Goal: Transaction & Acquisition: Book appointment/travel/reservation

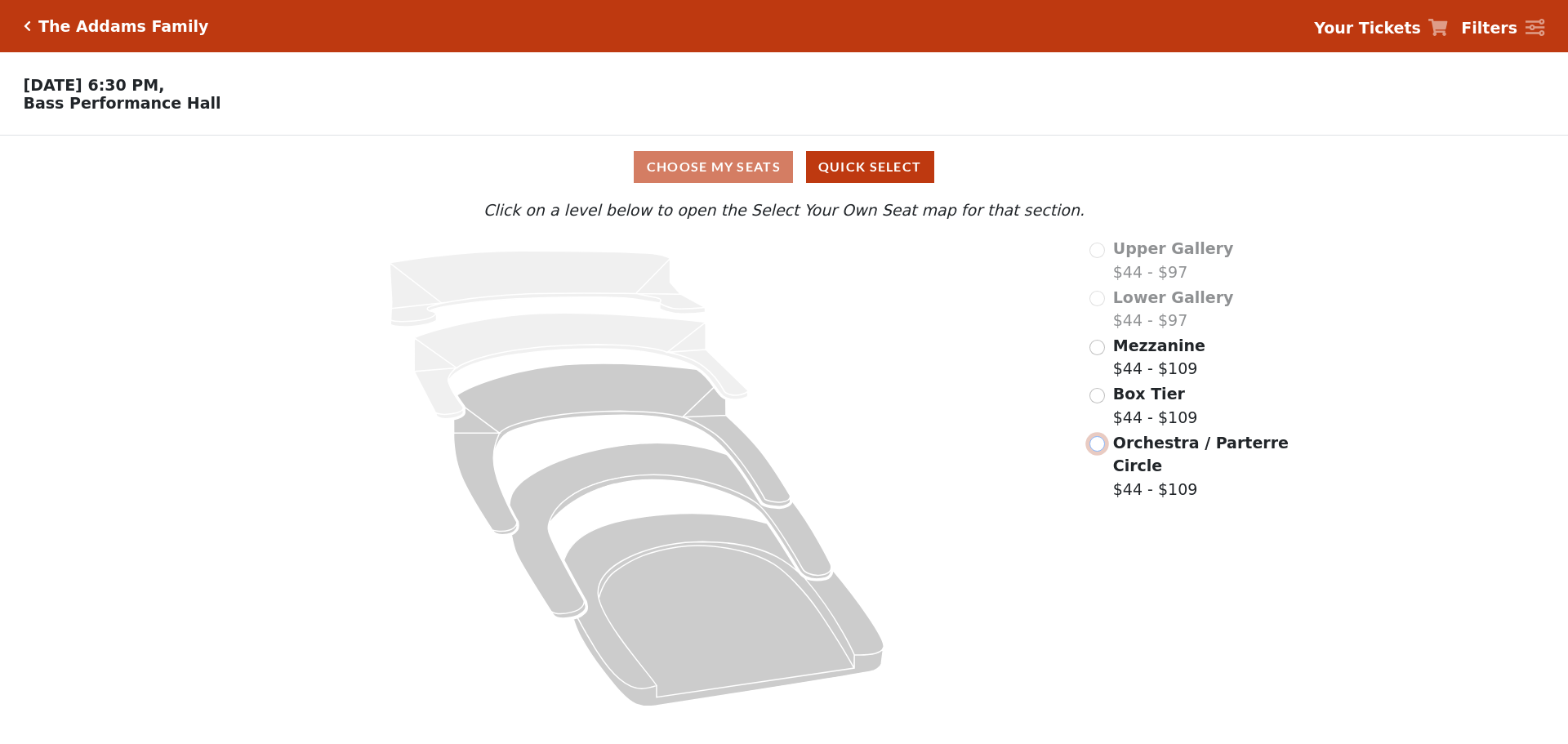
click at [1099, 449] on input "radio" at bounding box center [1097, 444] width 16 height 16
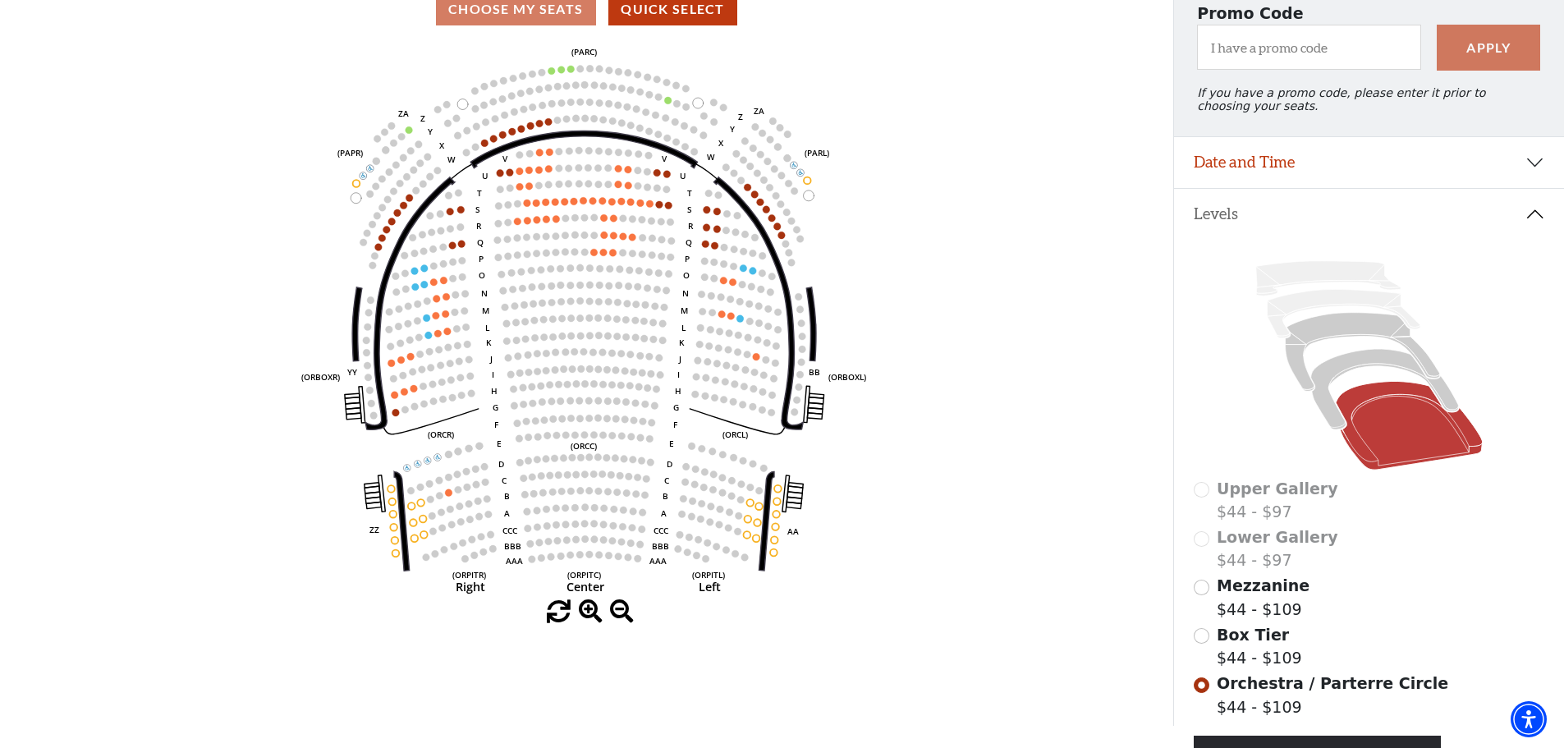
scroll to position [164, 0]
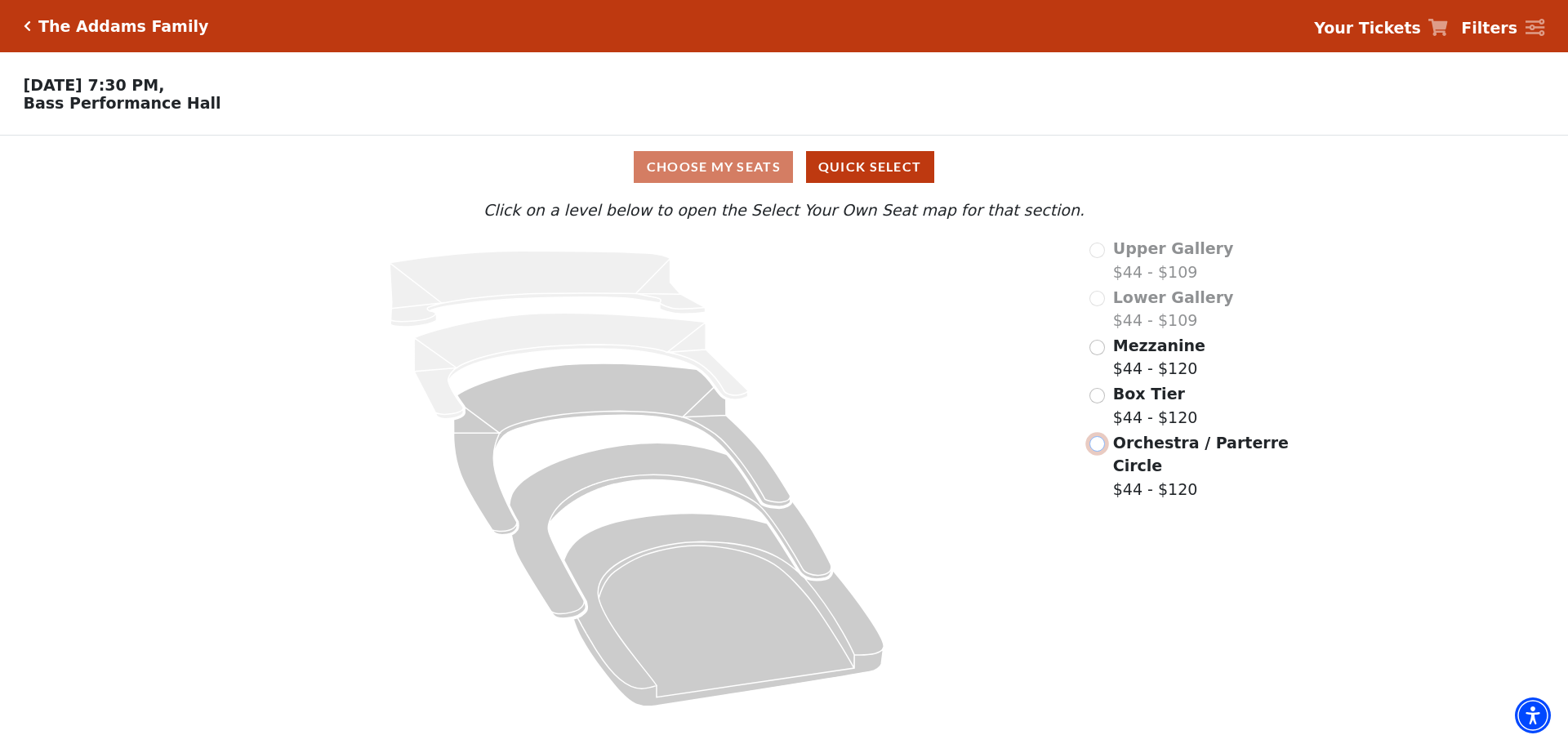
click at [1097, 450] on input "Orchestra / Parterre Circle$44 - $120\a" at bounding box center [1097, 444] width 16 height 16
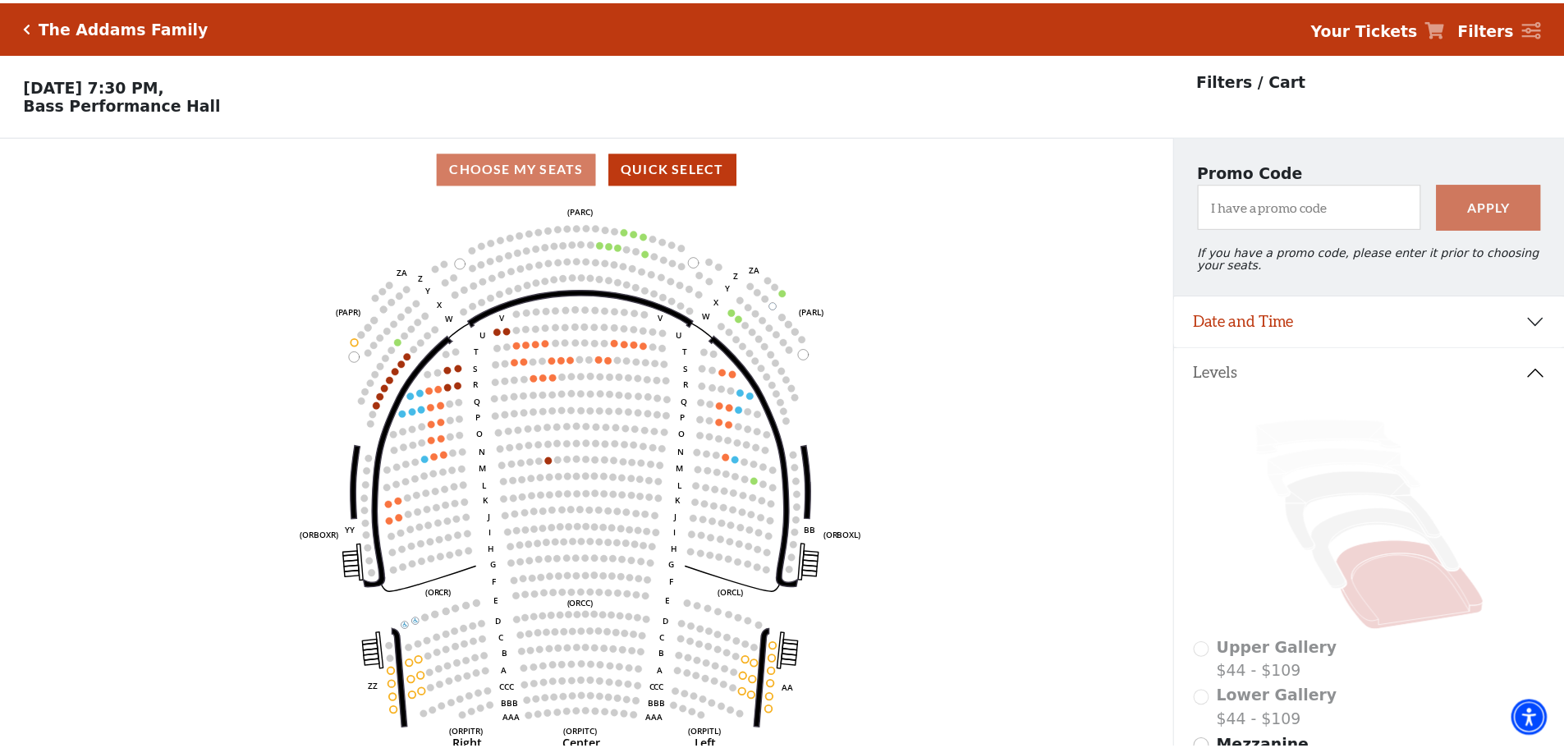
scroll to position [76, 0]
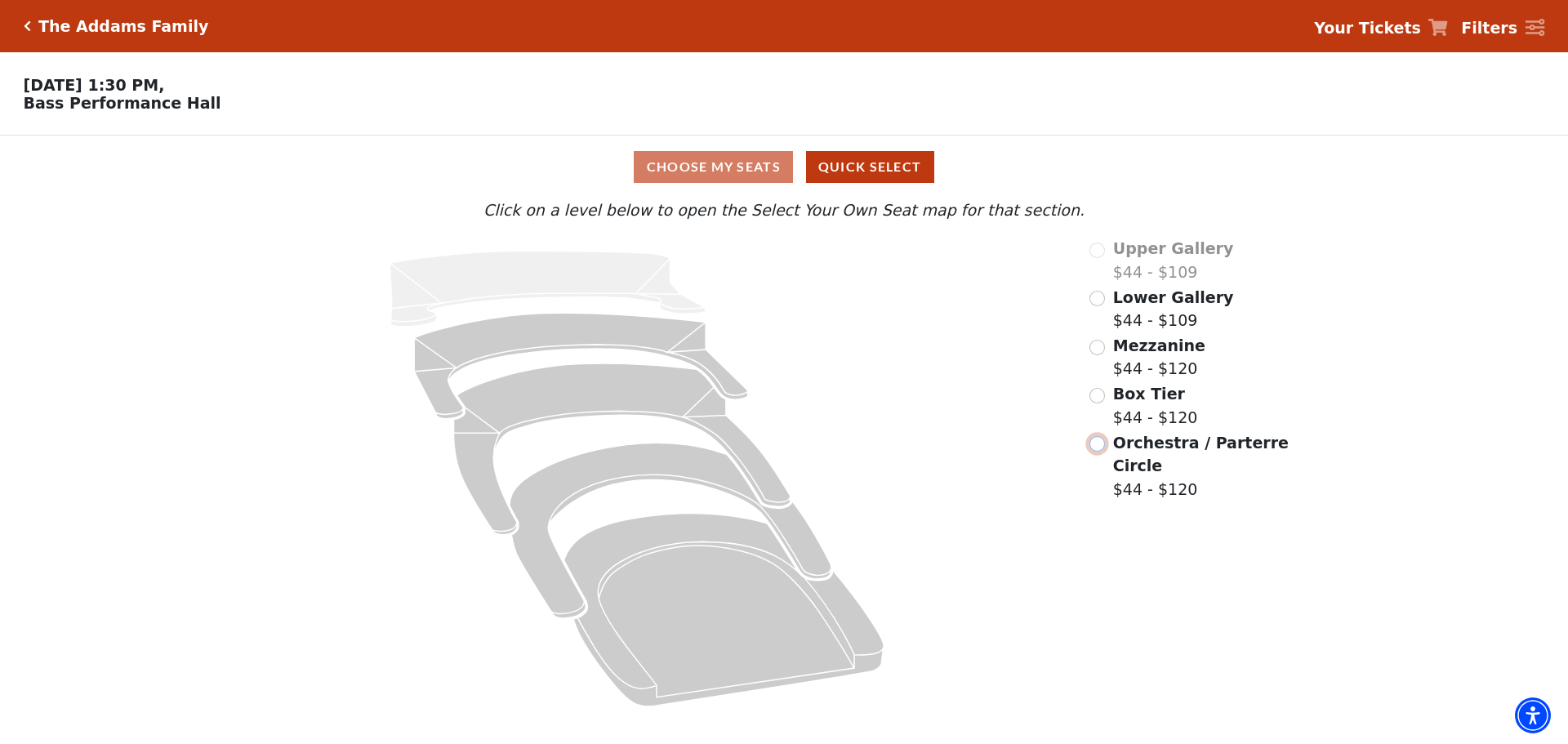
click at [1101, 452] on input "Orchestra / Parterre Circle$44 - $120\a" at bounding box center [1097, 444] width 16 height 16
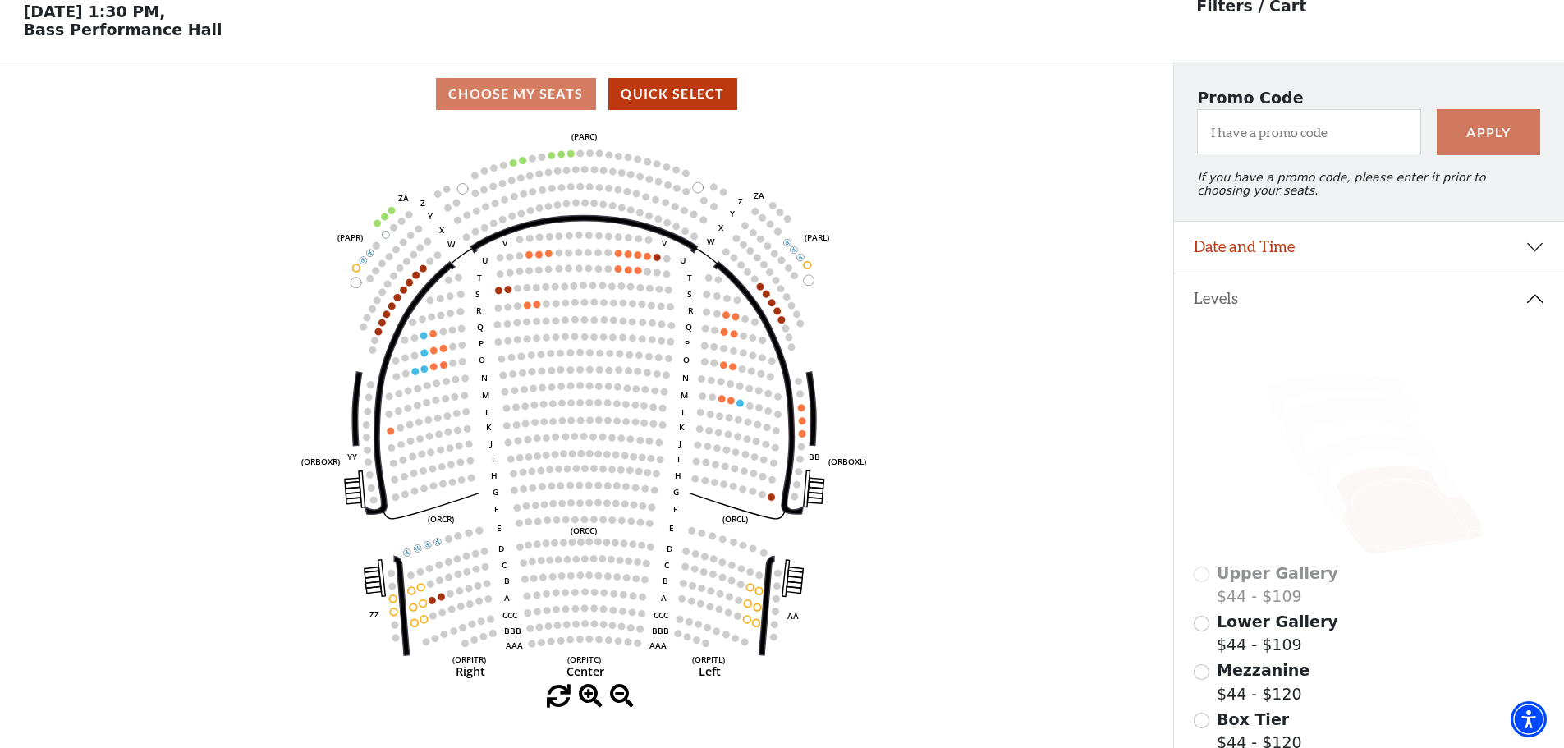
scroll to position [76, 0]
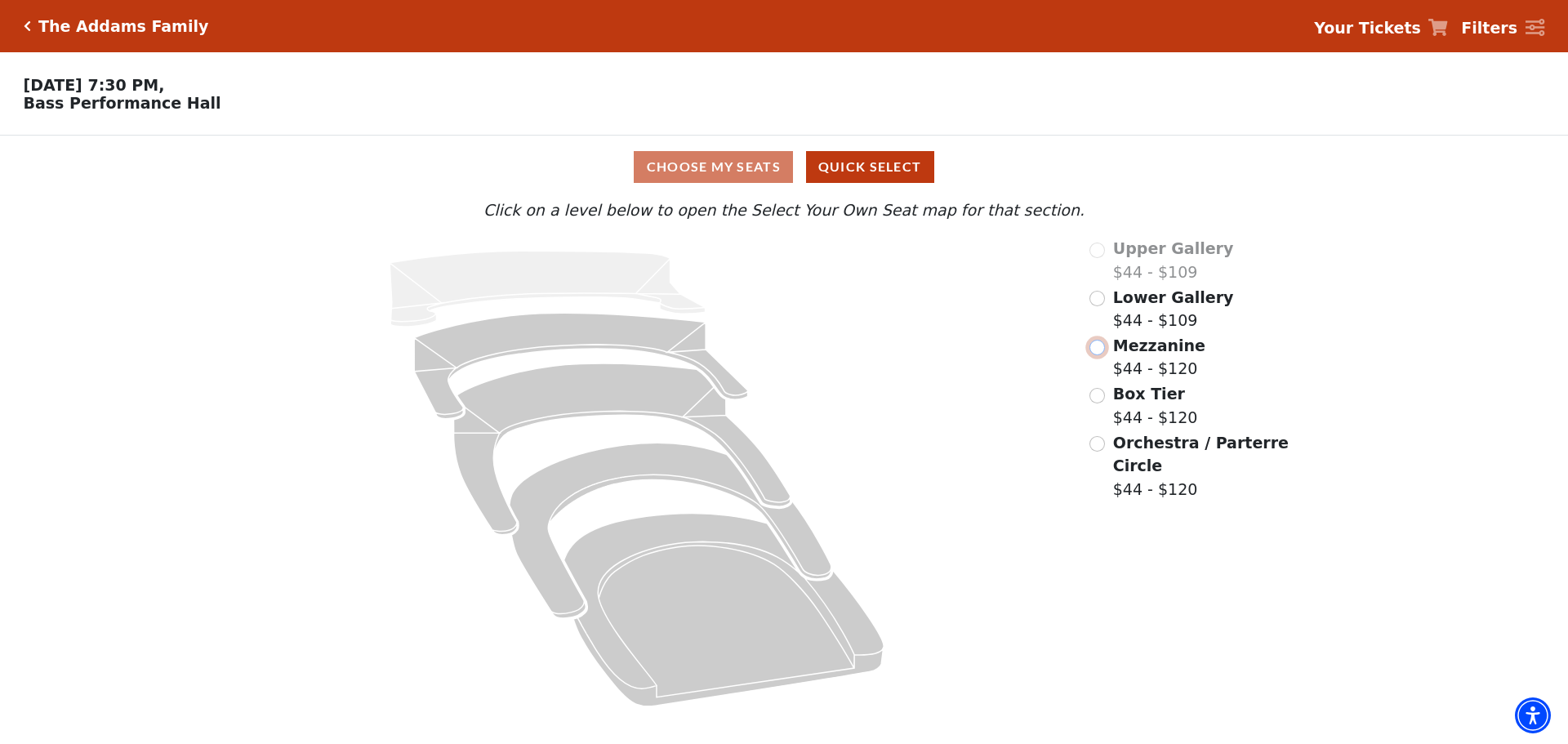
click at [1099, 354] on input "radio" at bounding box center [1097, 348] width 16 height 16
